Goal: Information Seeking & Learning: Find specific fact

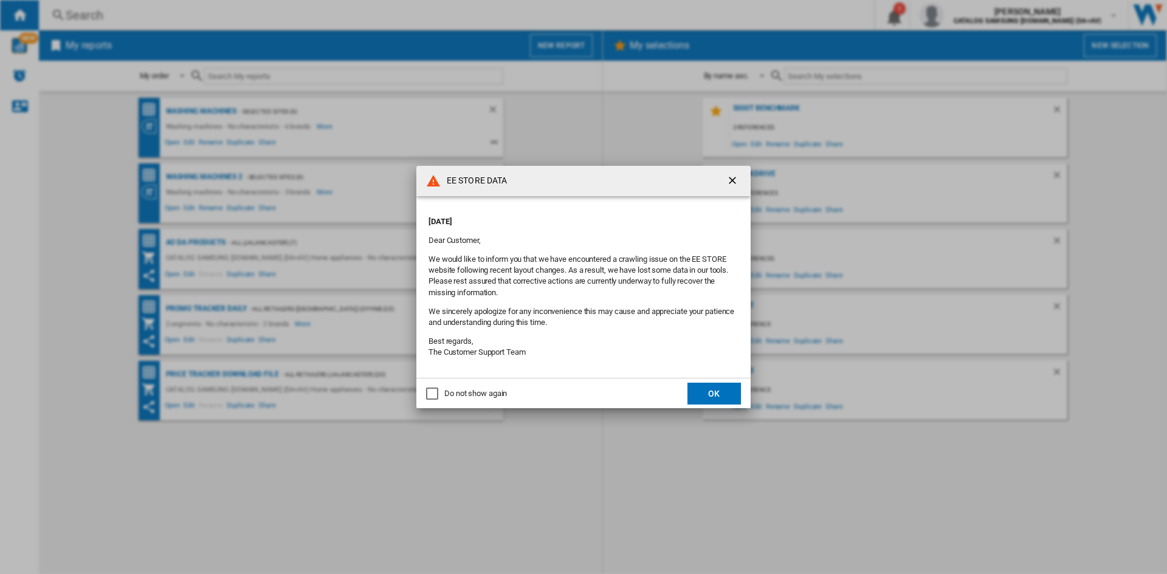
click at [720, 393] on button "OK" at bounding box center [714, 394] width 53 height 22
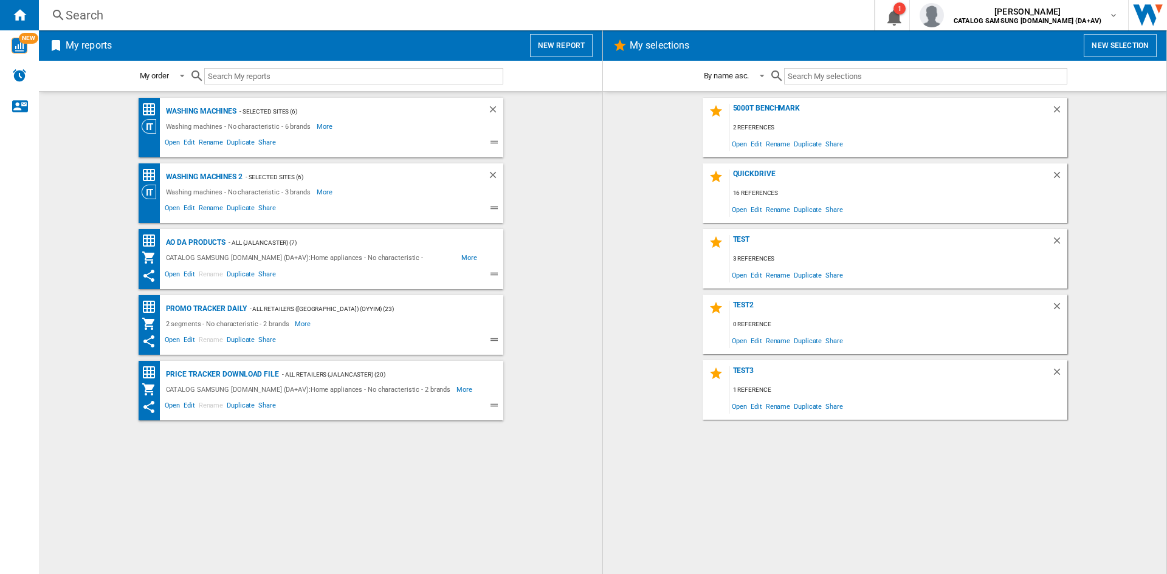
click at [83, 18] on div "Search" at bounding box center [454, 15] width 777 height 17
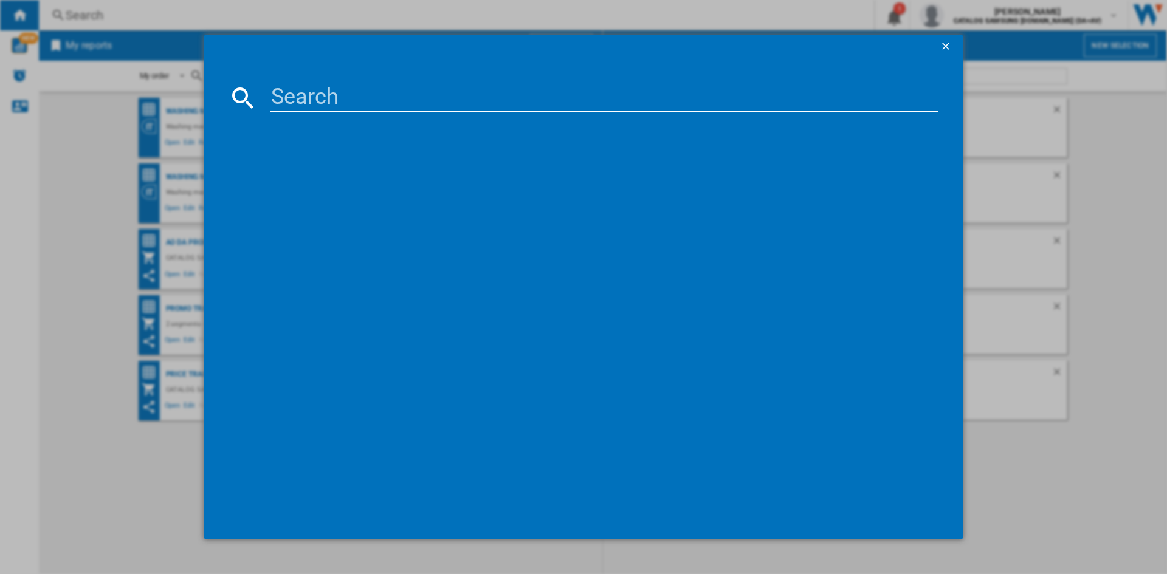
click at [295, 99] on input at bounding box center [604, 97] width 669 height 29
type input "ww11dg5"
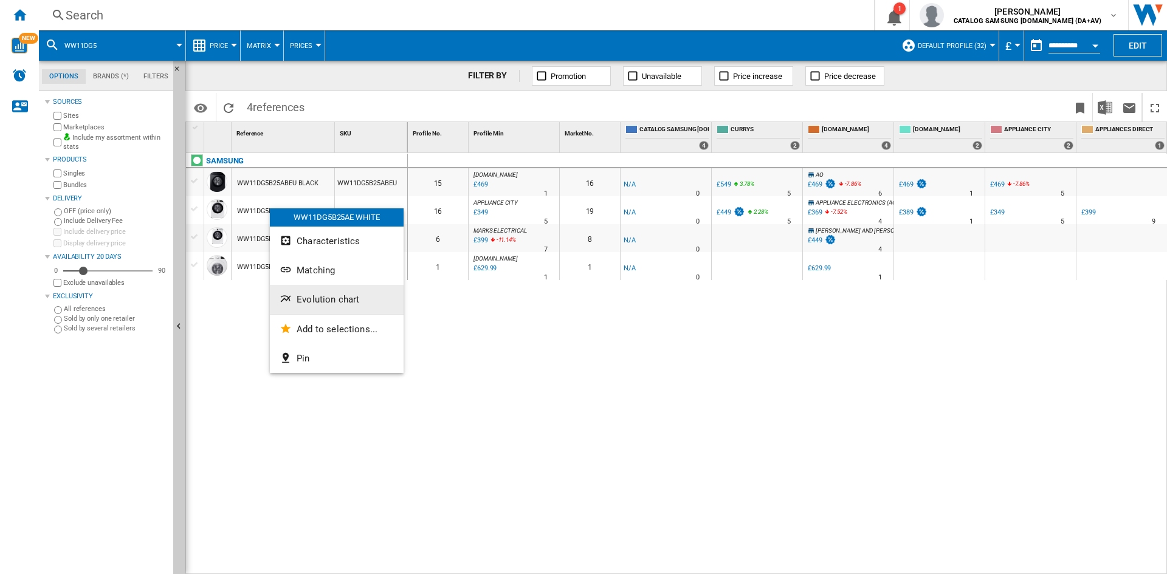
click at [331, 298] on span "Evolution chart" at bounding box center [328, 299] width 63 height 11
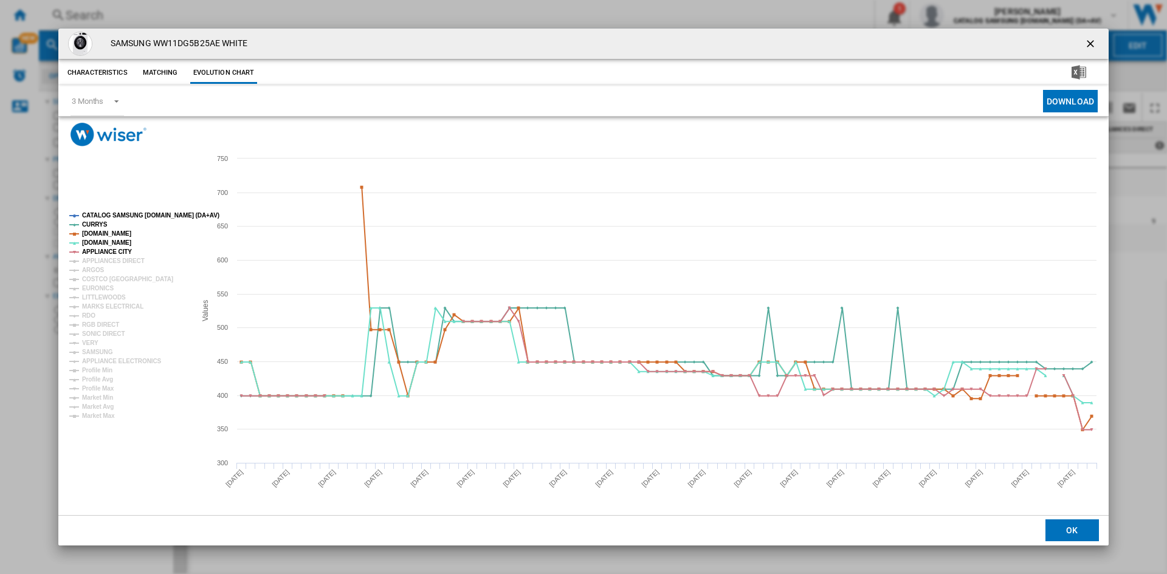
click at [117, 215] on tspan "CATALOG SAMSUNG [DOMAIN_NAME] (DA+AV)" at bounding box center [150, 215] width 137 height 7
click at [101, 259] on tspan "APPLIANCES DIRECT" at bounding box center [113, 261] width 63 height 7
drag, startPoint x: 94, startPoint y: 270, endPoint x: 97, endPoint y: 279, distance: 9.8
click at [94, 271] on tspan "ARGOS" at bounding box center [93, 270] width 22 height 7
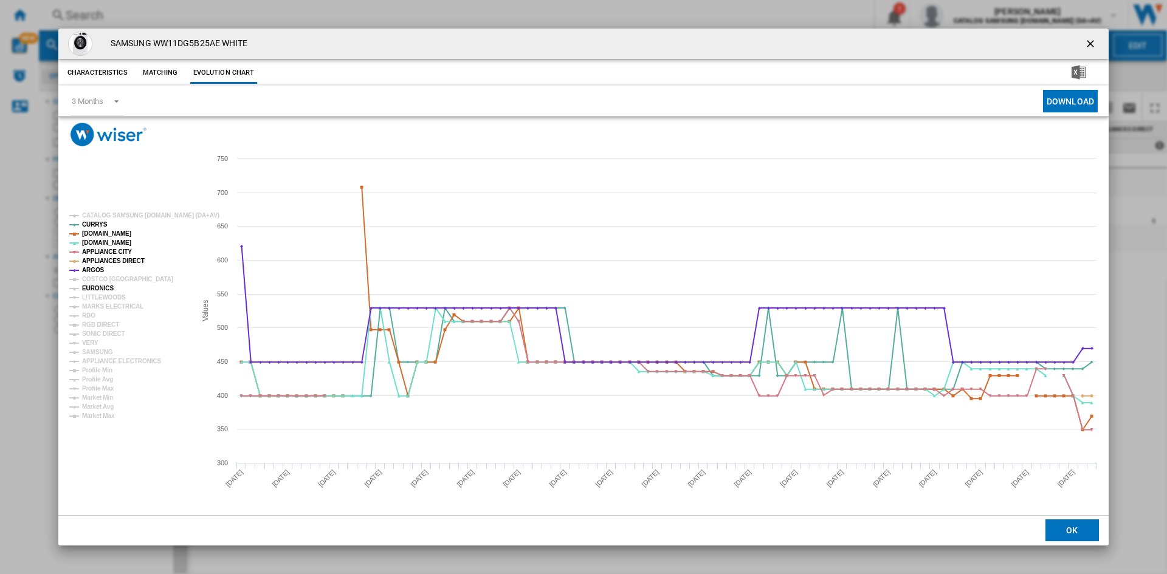
click at [100, 289] on tspan "EURONICS" at bounding box center [98, 288] width 32 height 7
click at [100, 280] on tspan "COSTCO [GEOGRAPHIC_DATA]" at bounding box center [127, 279] width 91 height 7
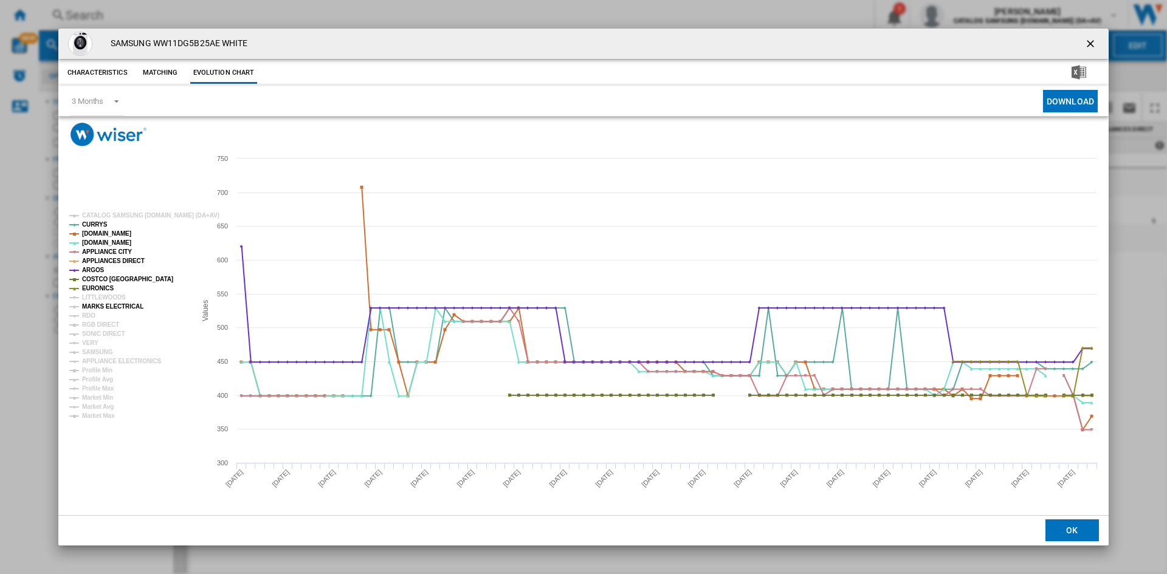
click at [94, 305] on tspan "MARKS ELECTRICAL" at bounding box center [112, 306] width 61 height 7
click at [88, 314] on tspan "RDO" at bounding box center [88, 315] width 13 height 7
click at [98, 323] on tspan "RGB DIRECT" at bounding box center [100, 325] width 37 height 7
click at [96, 333] on tspan "SONIC DIRECT" at bounding box center [103, 334] width 43 height 7
click at [85, 343] on tspan "VERY" at bounding box center [90, 343] width 16 height 7
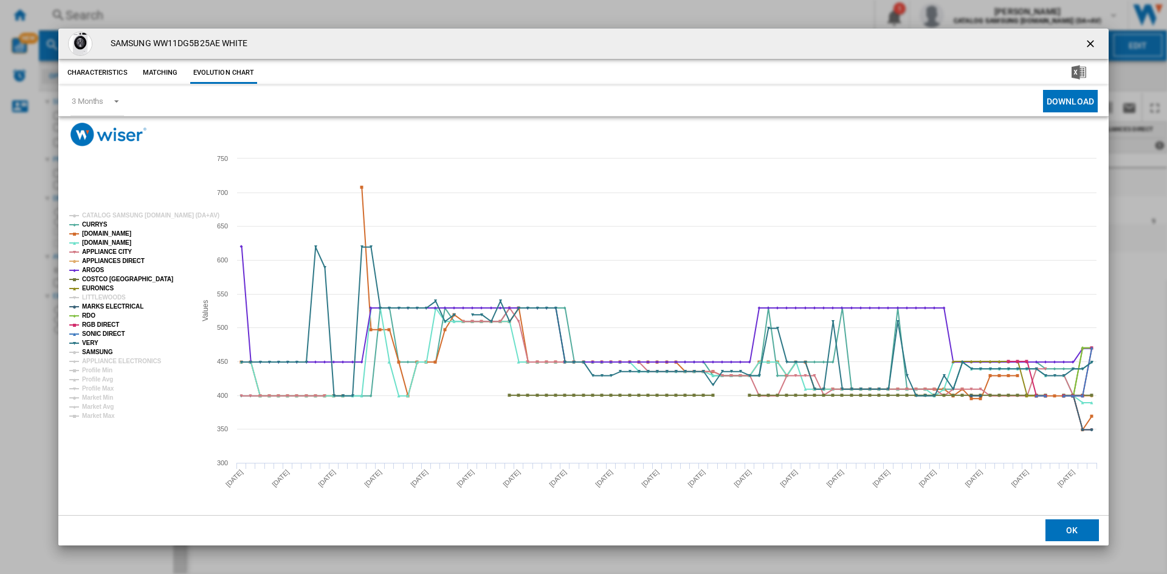
drag, startPoint x: 99, startPoint y: 352, endPoint x: 106, endPoint y: 356, distance: 7.9
click at [100, 352] on tspan "SAMSUNG" at bounding box center [97, 352] width 31 height 7
click at [115, 359] on tspan "APPLIANCE ELECTRONICS" at bounding box center [122, 361] width 80 height 7
click at [1090, 41] on ng-md-icon "getI18NText('BUTTONS.CLOSE_DIALOG')" at bounding box center [1091, 45] width 15 height 15
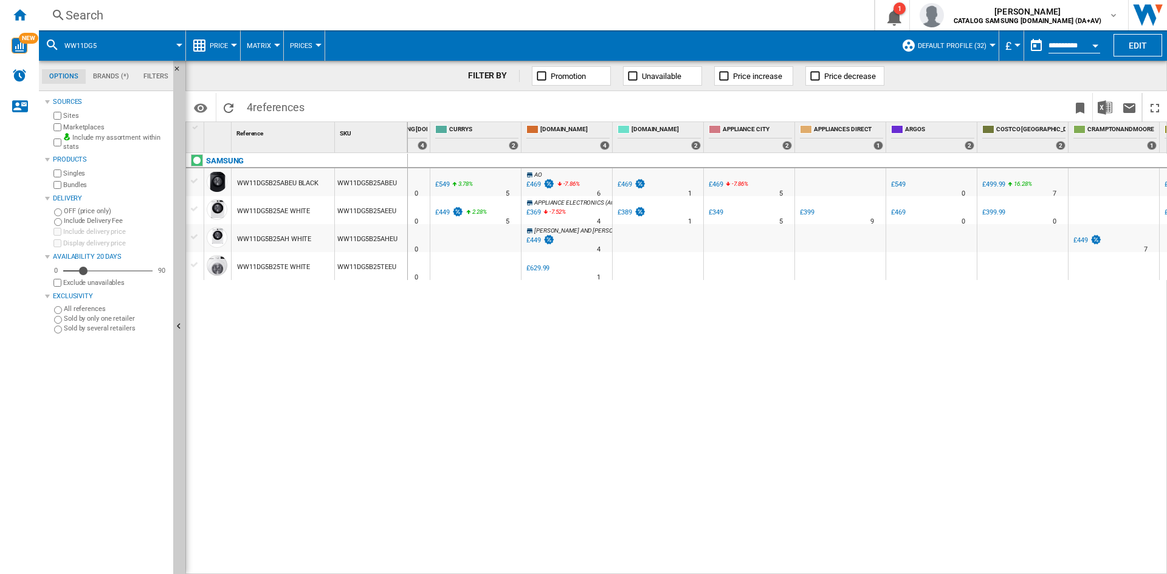
click at [716, 210] on div "£349" at bounding box center [716, 213] width 15 height 8
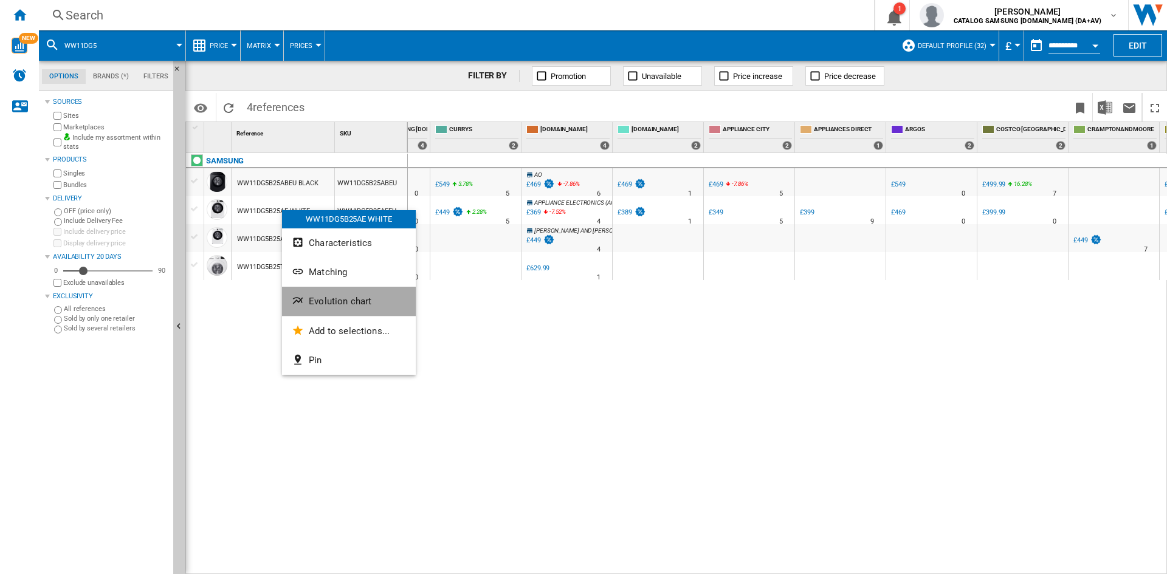
click at [344, 300] on span "Evolution chart" at bounding box center [340, 301] width 63 height 11
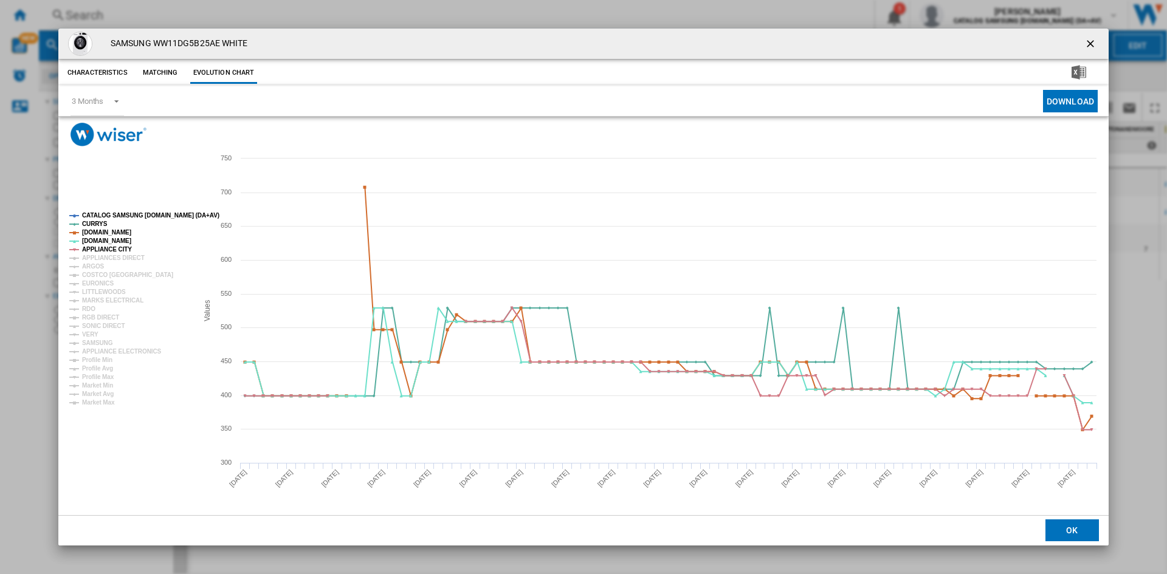
click at [137, 214] on tspan "CATALOG SAMSUNG [DOMAIN_NAME] (DA+AV)" at bounding box center [150, 215] width 137 height 7
click at [103, 260] on tspan "APPLIANCES DIRECT" at bounding box center [113, 258] width 63 height 7
click at [94, 268] on tspan "ARGOS" at bounding box center [93, 266] width 22 height 7
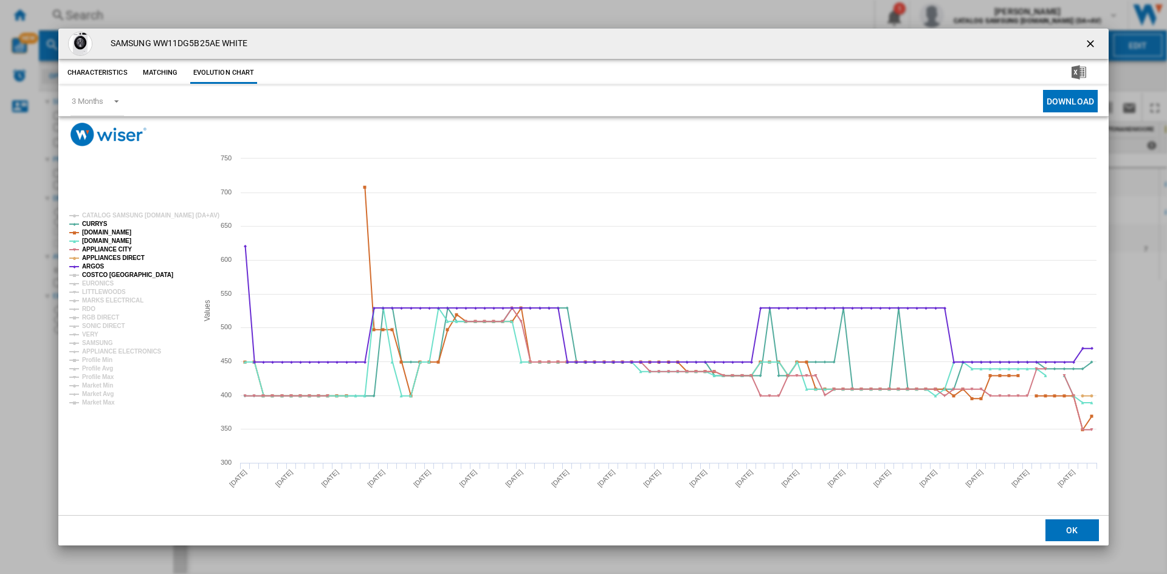
click at [96, 277] on tspan "COSTCO [GEOGRAPHIC_DATA]" at bounding box center [127, 275] width 91 height 7
click at [97, 283] on tspan "EURONICS" at bounding box center [98, 283] width 32 height 7
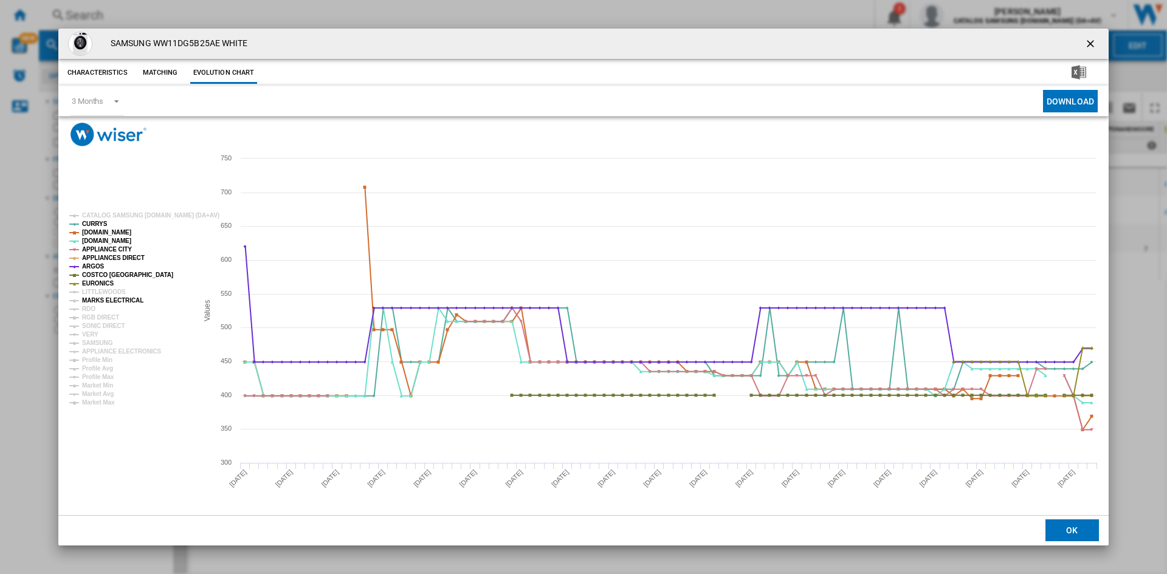
click at [97, 300] on tspan "MARKS ELECTRICAL" at bounding box center [112, 300] width 61 height 7
click at [90, 307] on tspan "RDO" at bounding box center [88, 309] width 13 height 7
click at [102, 316] on tspan "RGB DIRECT" at bounding box center [100, 317] width 37 height 7
click at [98, 326] on tspan "SONIC DIRECT" at bounding box center [103, 326] width 43 height 7
click at [89, 337] on tspan "VERY" at bounding box center [90, 334] width 16 height 7
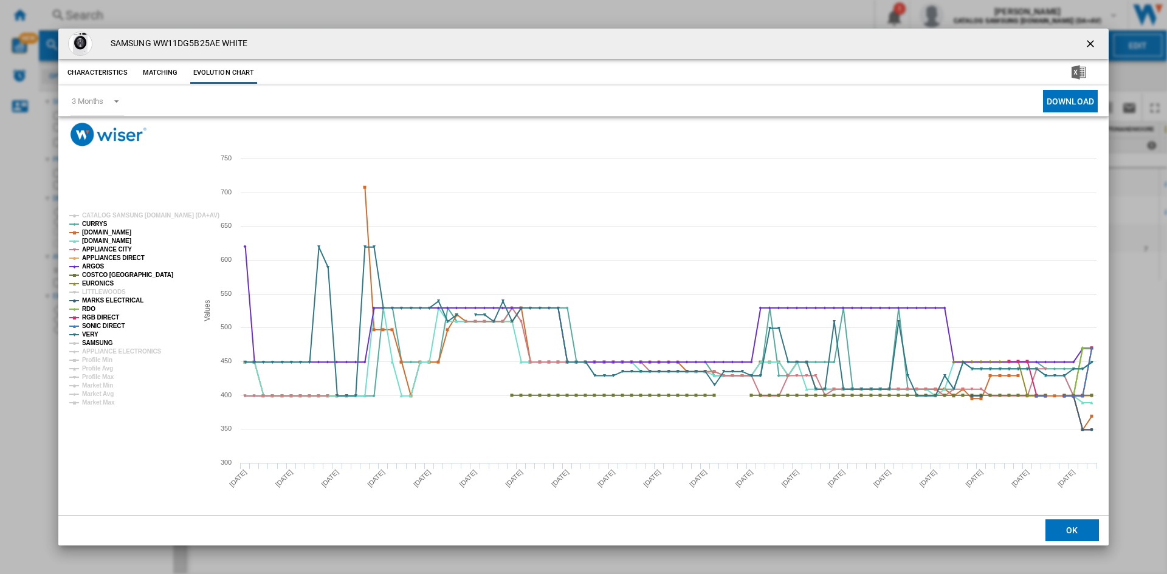
drag, startPoint x: 104, startPoint y: 345, endPoint x: 109, endPoint y: 348, distance: 6.3
click at [106, 345] on tspan "SAMSUNG" at bounding box center [97, 343] width 31 height 7
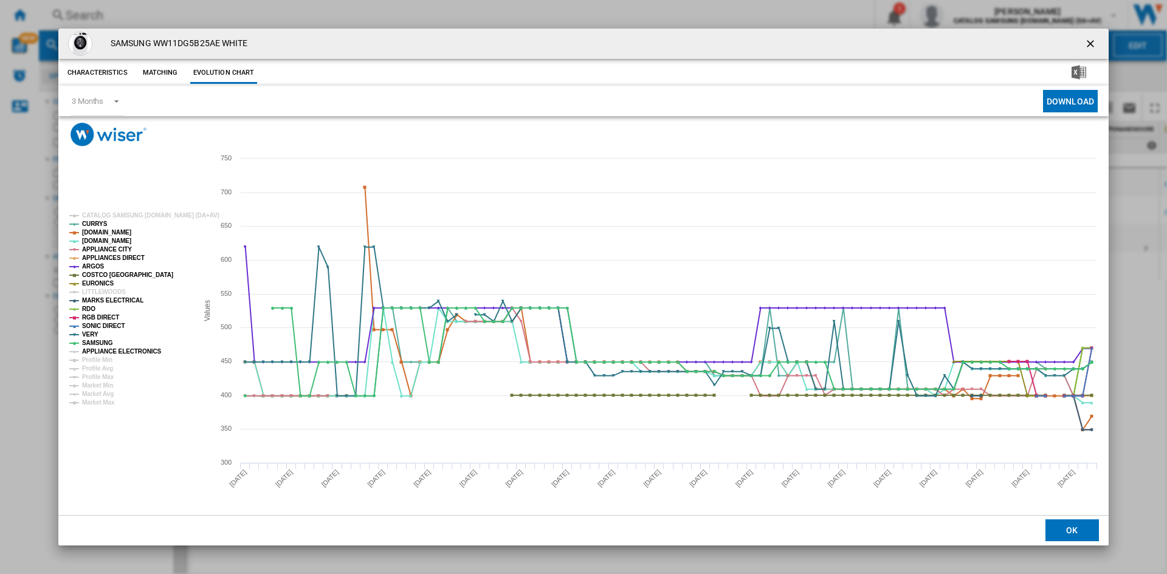
click at [114, 351] on tspan "APPLIANCE ELECTRONICS" at bounding box center [122, 351] width 80 height 7
click at [1094, 44] on ng-md-icon "getI18NText('BUTTONS.CLOSE_DIALOG')" at bounding box center [1091, 45] width 15 height 15
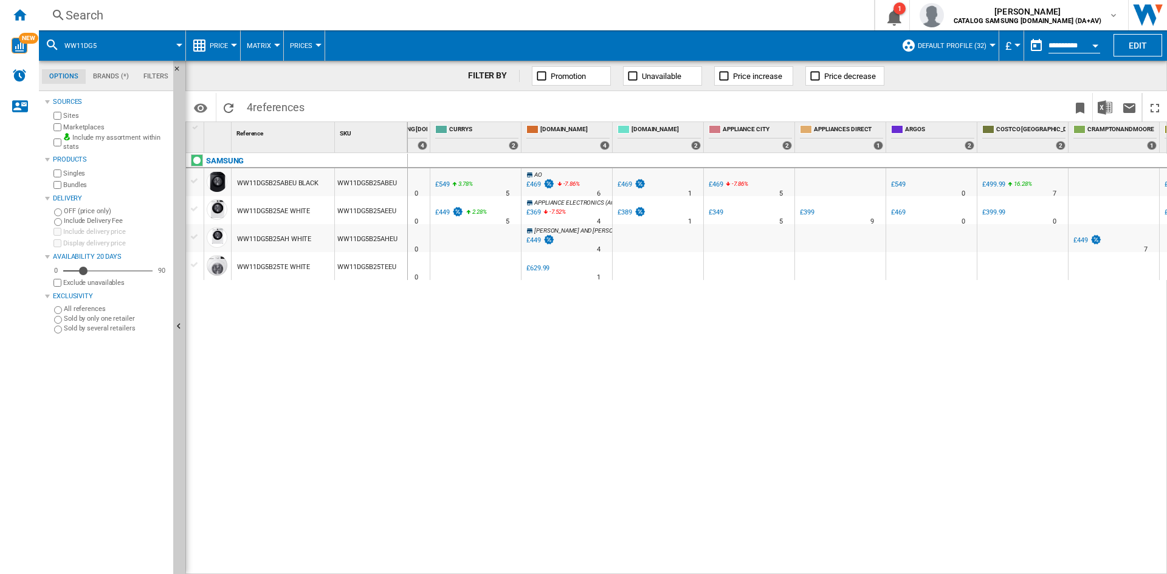
click at [105, 16] on div "Search" at bounding box center [454, 15] width 777 height 17
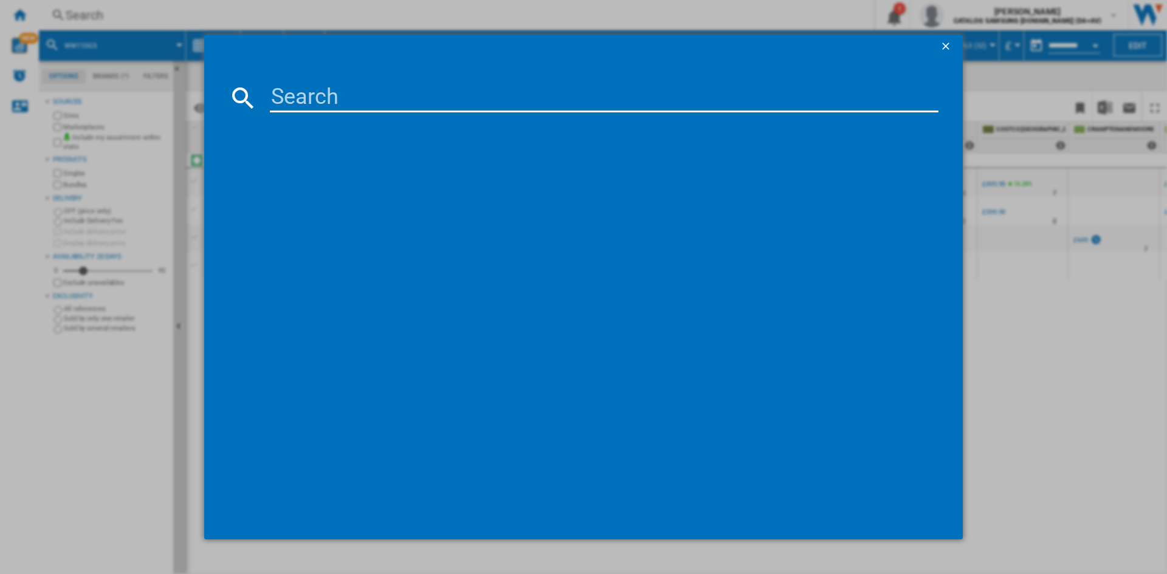
type input "WW80CGC04DAB"
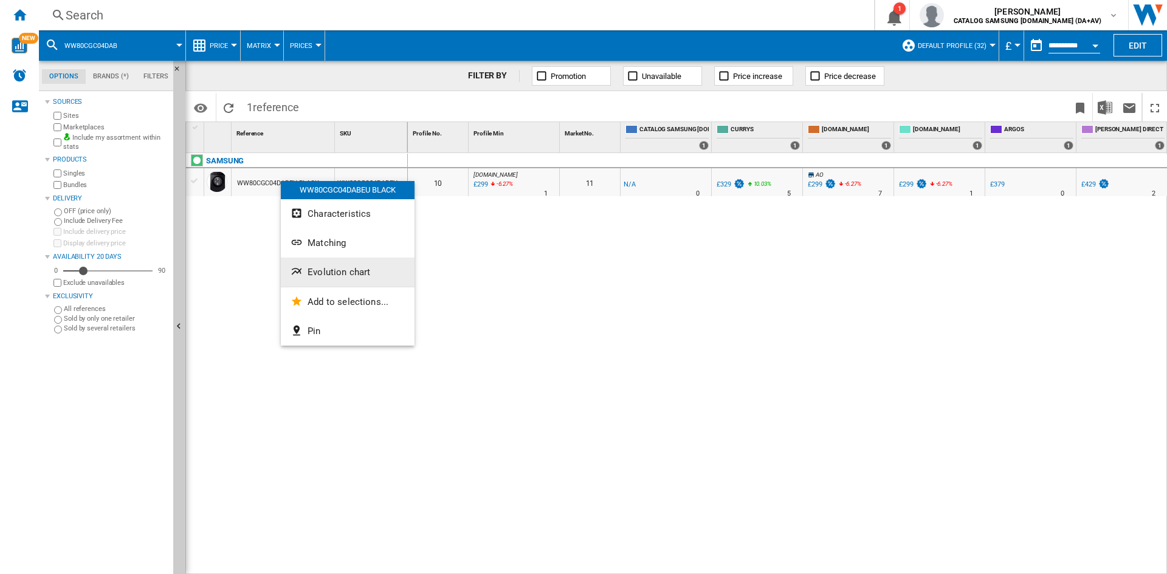
click at [340, 265] on button "Evolution chart" at bounding box center [348, 272] width 134 height 29
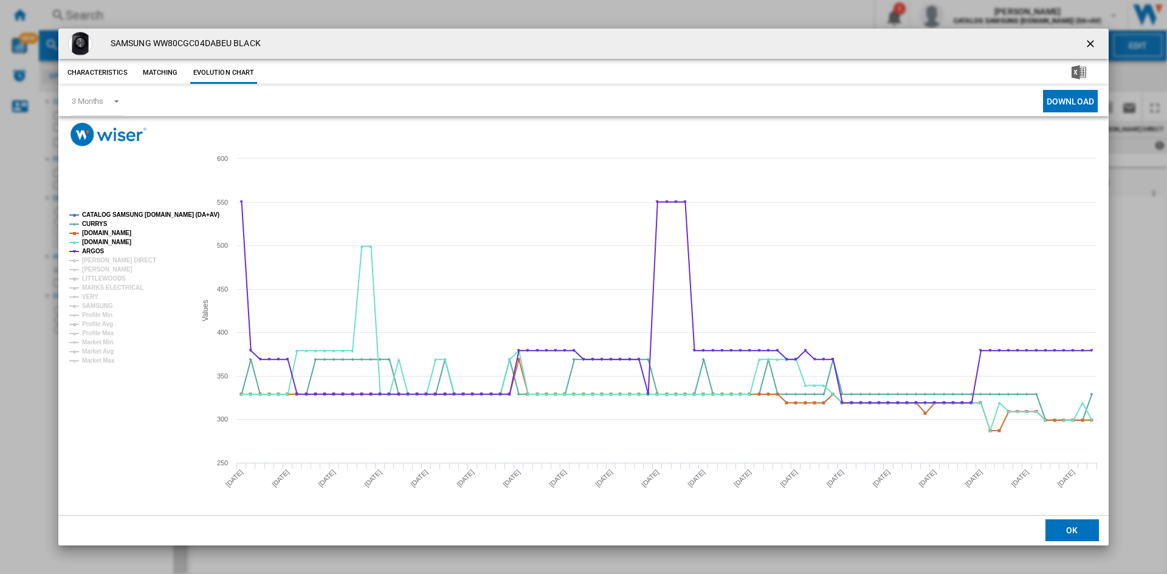
click at [113, 215] on tspan "CATALOG SAMSUNG [DOMAIN_NAME] (DA+AV)" at bounding box center [150, 215] width 137 height 7
click at [97, 258] on tspan "[PERSON_NAME] DIRECT" at bounding box center [119, 260] width 74 height 7
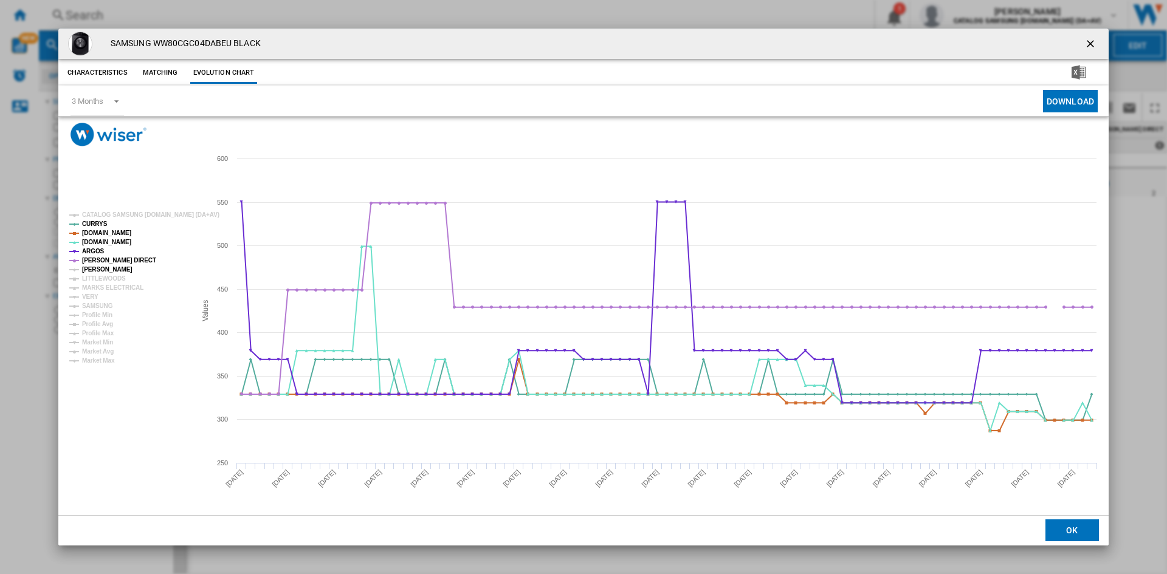
click at [100, 272] on tspan "[PERSON_NAME]" at bounding box center [107, 269] width 50 height 7
click at [100, 287] on tspan "MARKS ELECTRICAL" at bounding box center [112, 287] width 61 height 7
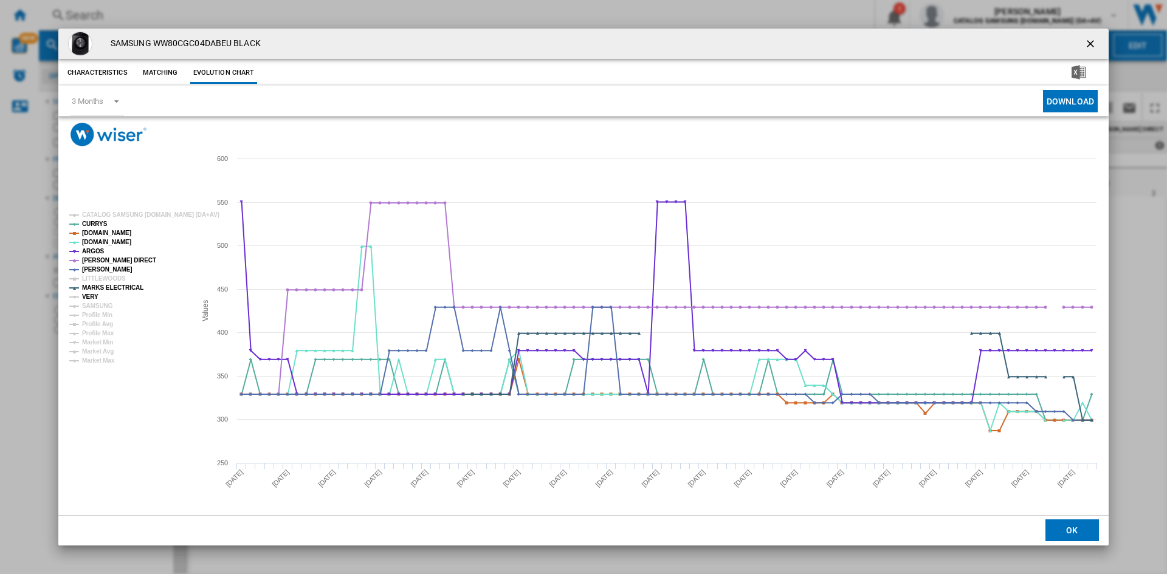
click at [89, 297] on tspan "VERY" at bounding box center [90, 297] width 16 height 7
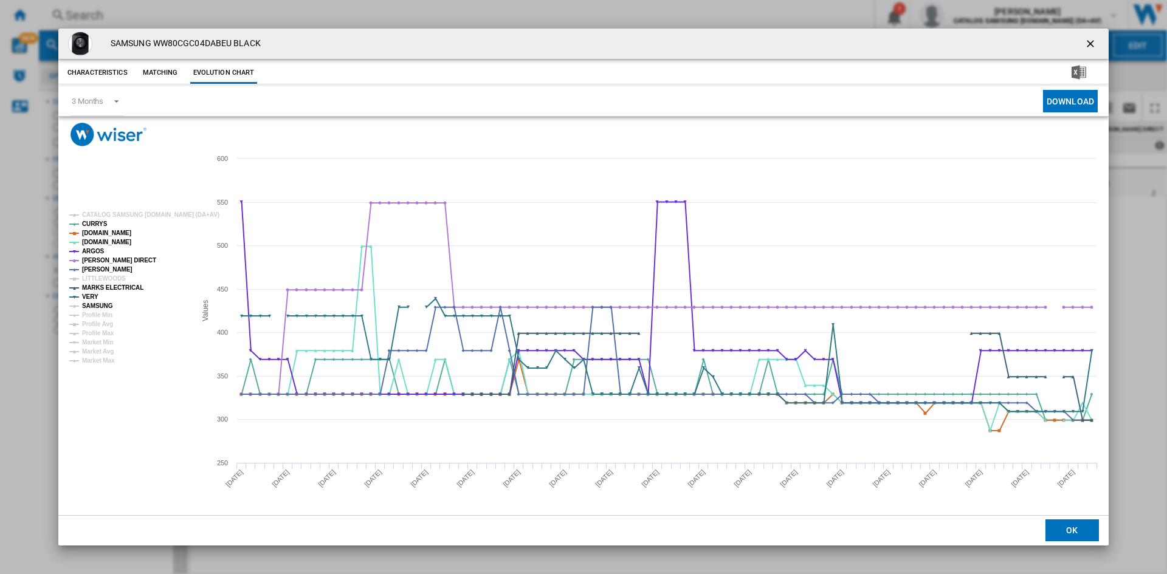
click at [95, 305] on tspan "SAMSUNG" at bounding box center [97, 306] width 31 height 7
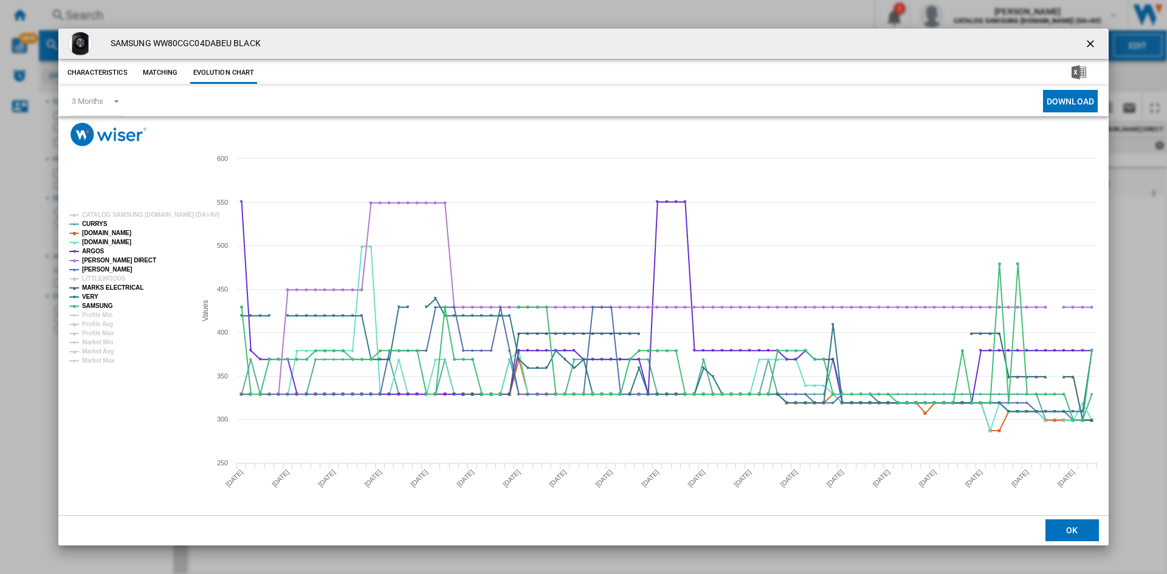
click at [1091, 46] on ng-md-icon "getI18NText('BUTTONS.CLOSE_DIALOG')" at bounding box center [1091, 45] width 15 height 15
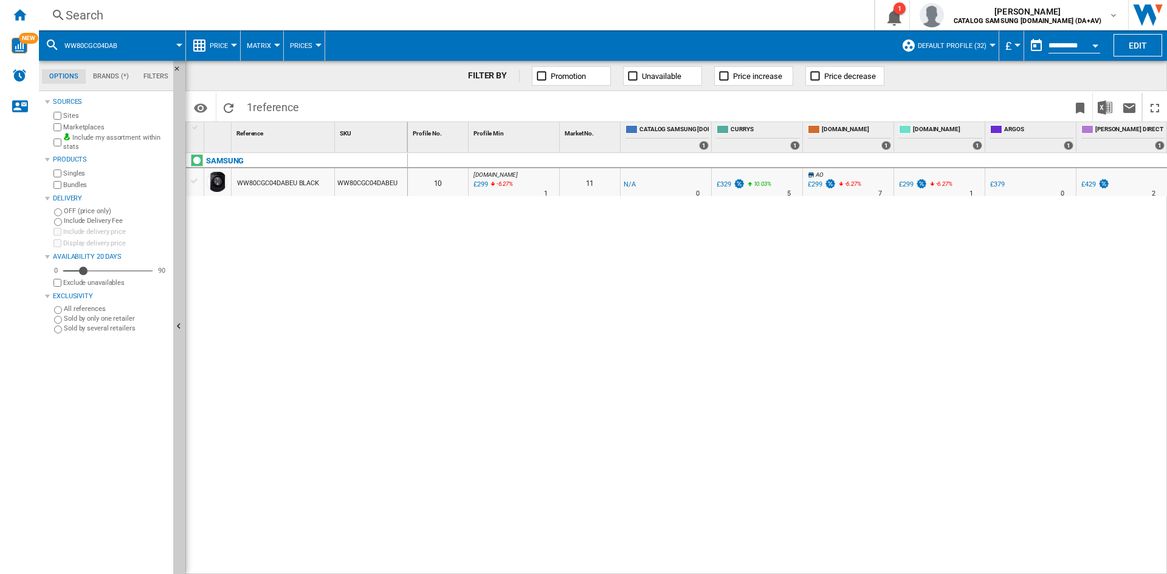
click at [109, 13] on div "Search" at bounding box center [454, 15] width 777 height 17
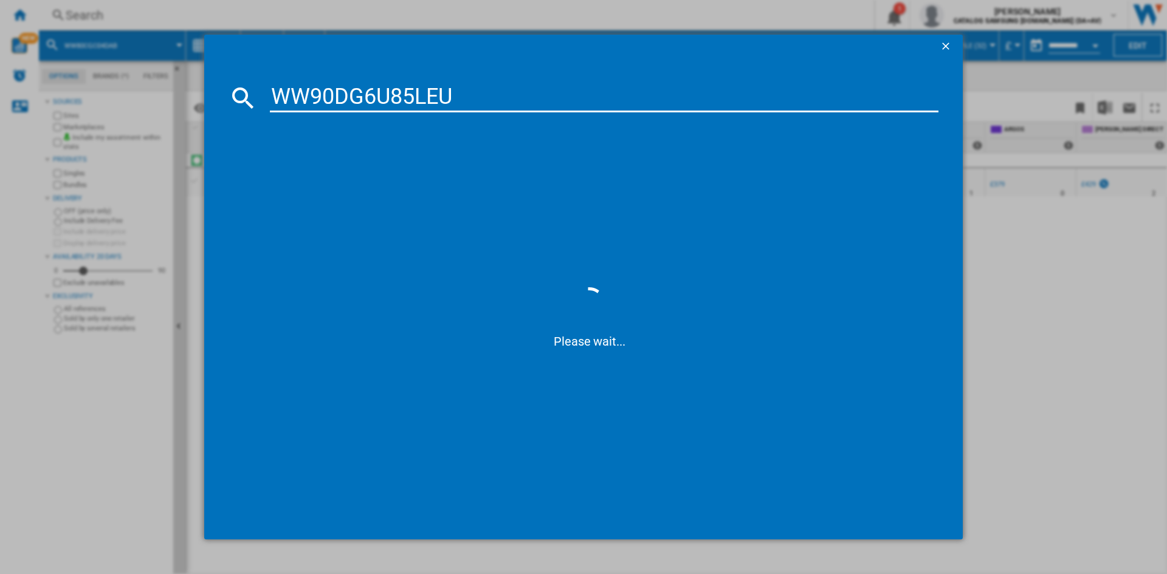
type input "WW90DG6U85LE"
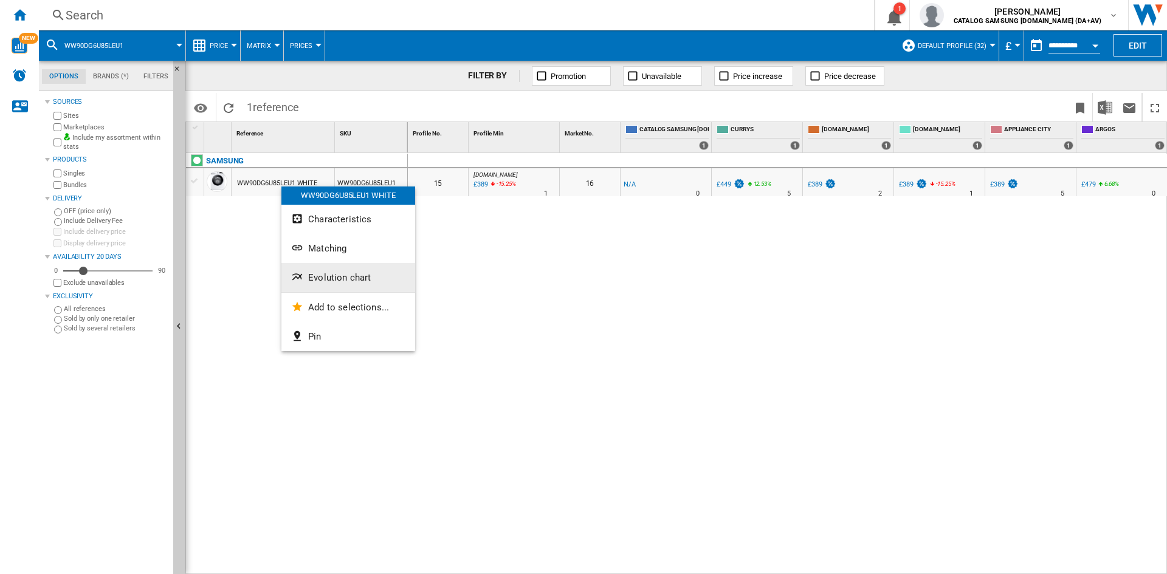
click at [357, 272] on button "Evolution chart" at bounding box center [348, 277] width 134 height 29
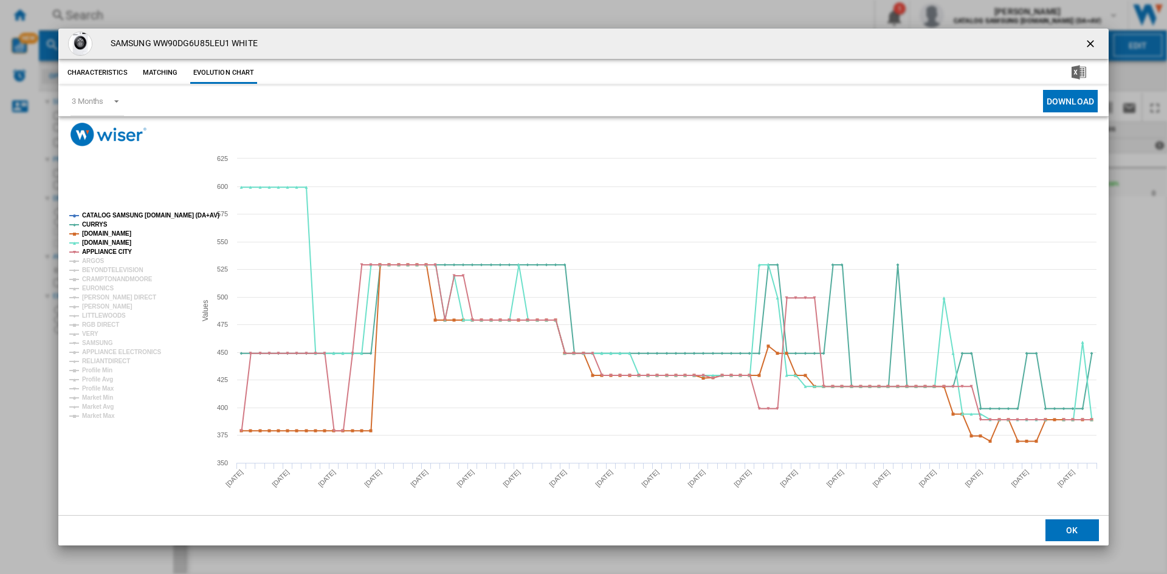
click at [119, 214] on tspan "CATALOG SAMSUNG [DOMAIN_NAME] (DA+AV)" at bounding box center [150, 215] width 137 height 7
click at [96, 258] on tspan "ARGOS" at bounding box center [93, 261] width 22 height 7
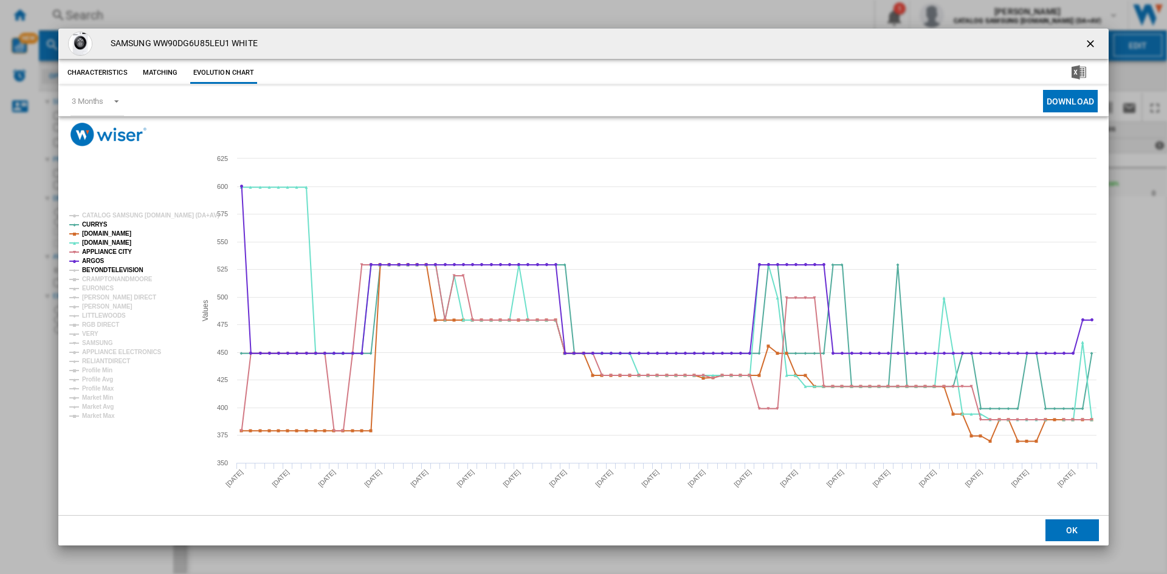
click at [103, 270] on tspan "BEYONDTELEVISION" at bounding box center [112, 270] width 61 height 7
click at [92, 288] on tspan "EURONICS" at bounding box center [98, 288] width 32 height 7
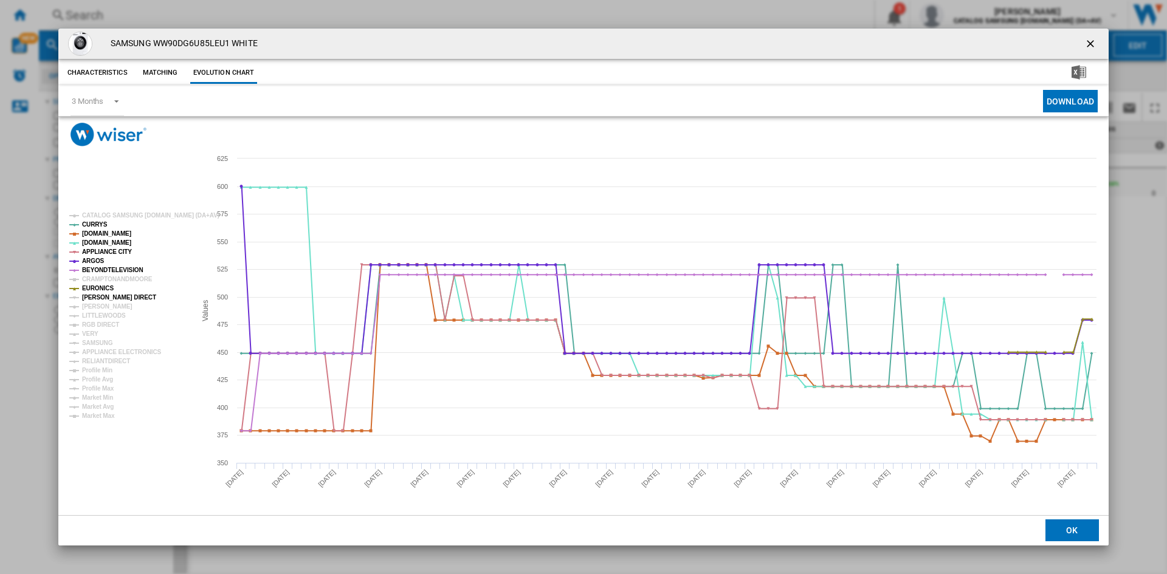
click at [100, 295] on tspan "[PERSON_NAME] DIRECT" at bounding box center [119, 297] width 74 height 7
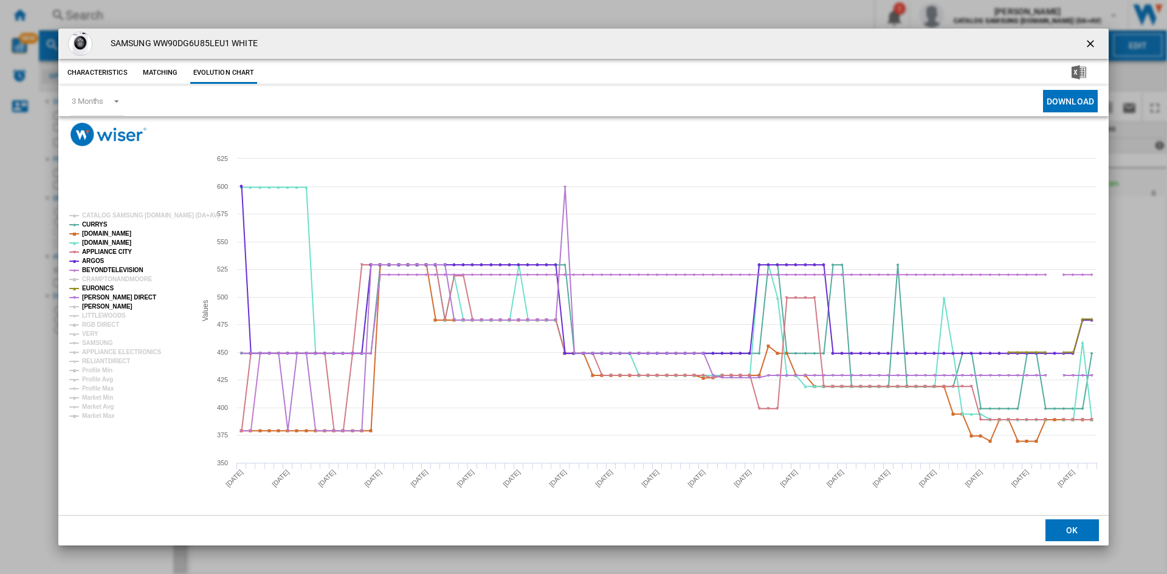
click at [99, 305] on tspan "[PERSON_NAME]" at bounding box center [107, 306] width 50 height 7
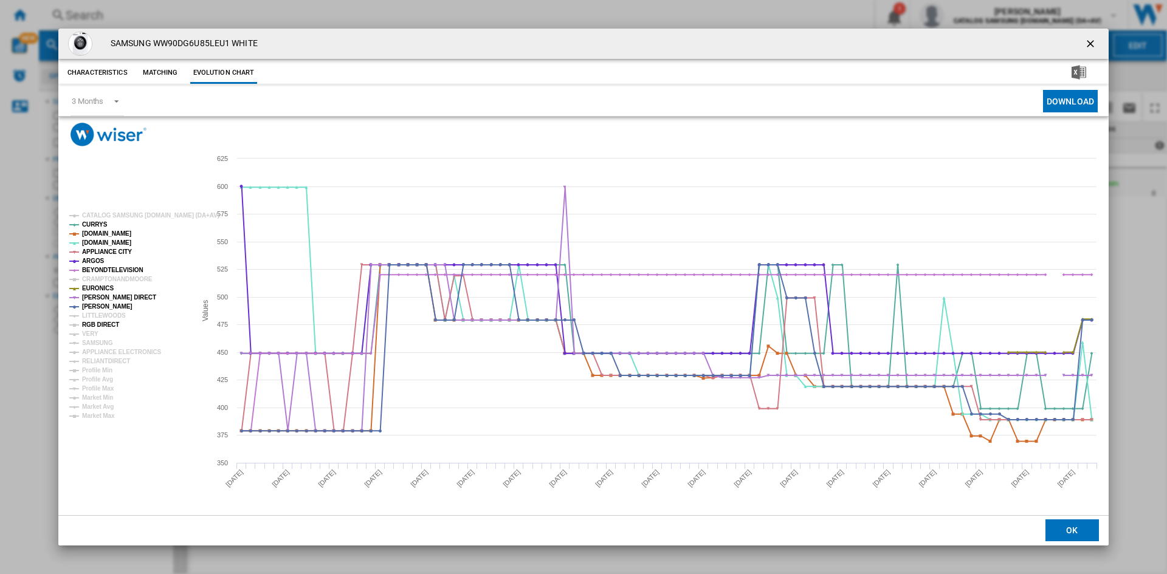
drag, startPoint x: 100, startPoint y: 323, endPoint x: 97, endPoint y: 329, distance: 7.1
click at [100, 323] on tspan "RGB DIRECT" at bounding box center [100, 325] width 37 height 7
click at [93, 331] on tspan "VERY" at bounding box center [90, 334] width 16 height 7
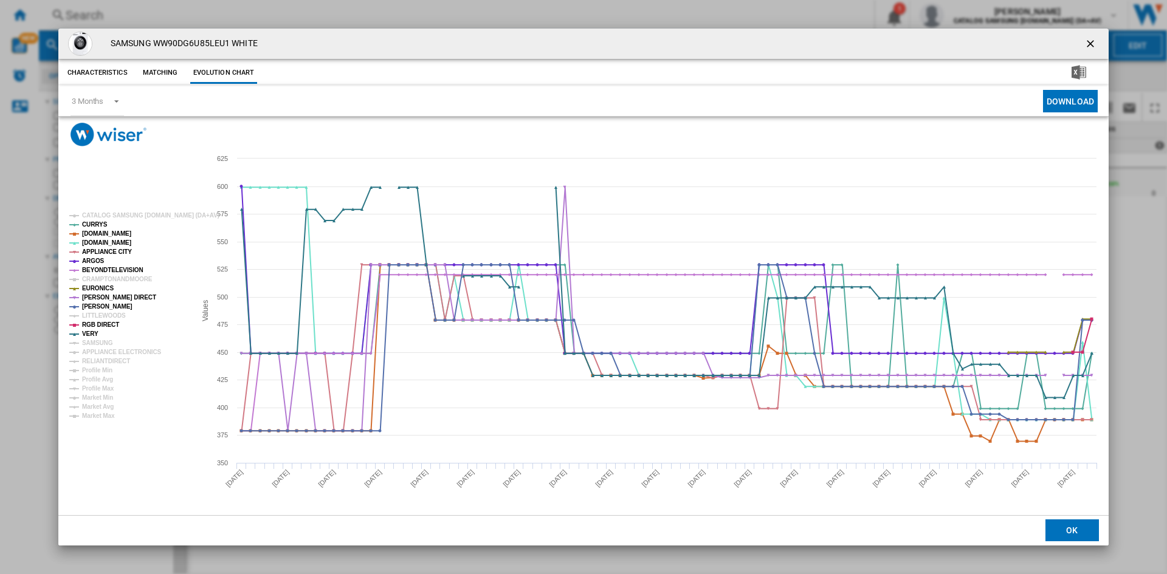
click at [98, 343] on tspan "SAMSUNG" at bounding box center [97, 343] width 31 height 7
drag, startPoint x: 100, startPoint y: 348, endPoint x: 103, endPoint y: 356, distance: 8.9
click at [101, 349] on tspan "APPLIANCE ELECTRONICS" at bounding box center [122, 352] width 80 height 7
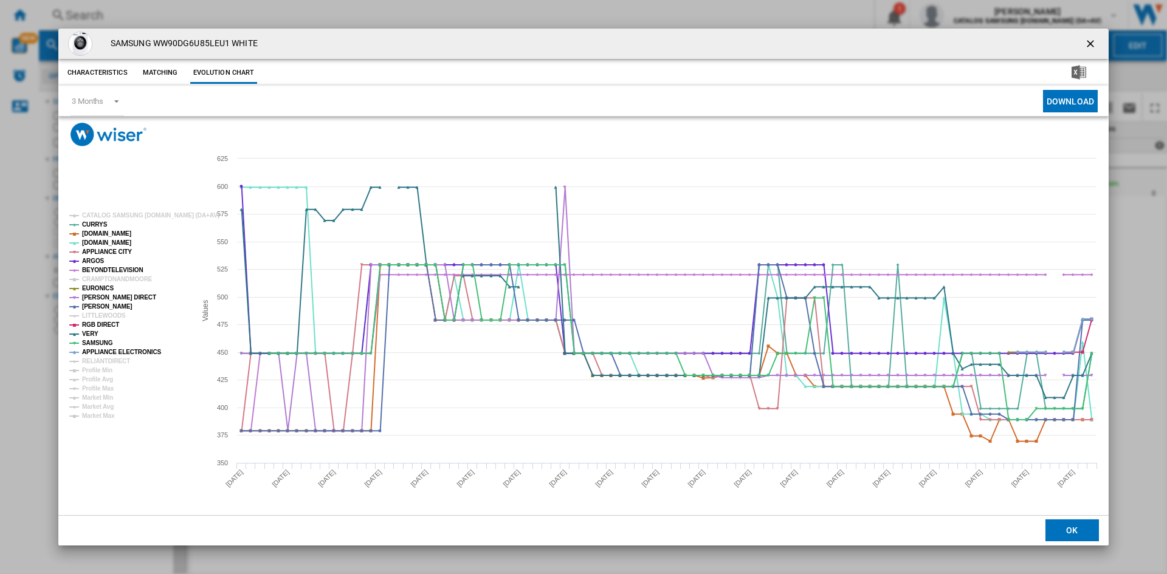
click at [103, 358] on tspan "RELIANTDIRECT" at bounding box center [106, 361] width 48 height 7
